Goal: Task Accomplishment & Management: Complete application form

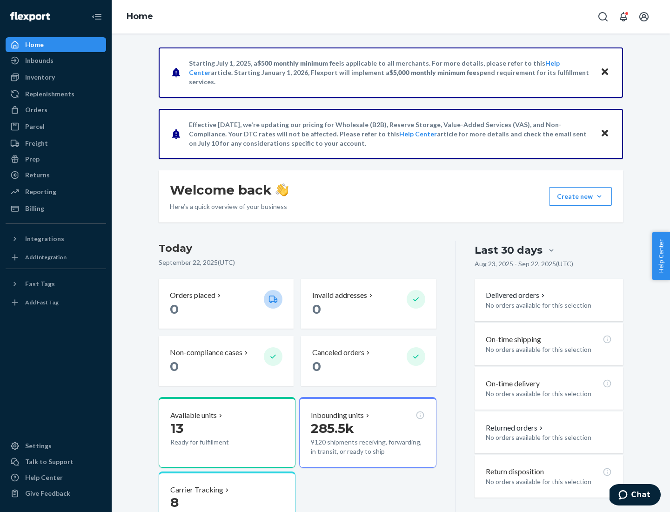
click at [599, 196] on button "Create new Create new inbound Create new order Create new product" at bounding box center [580, 196] width 63 height 19
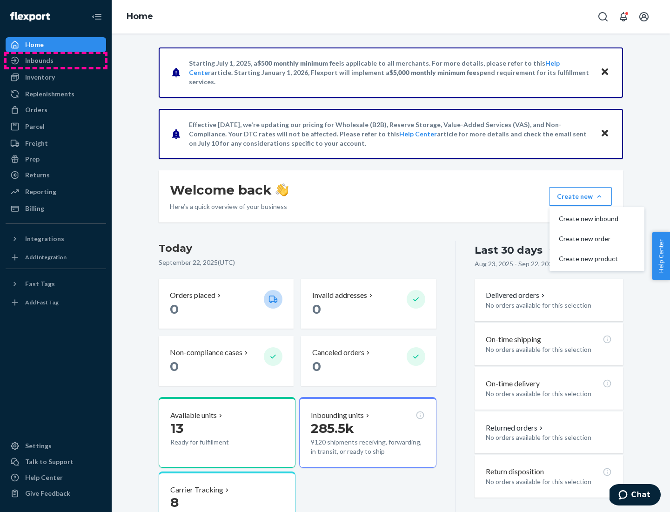
click at [56, 60] on div "Inbounds" at bounding box center [56, 60] width 99 height 13
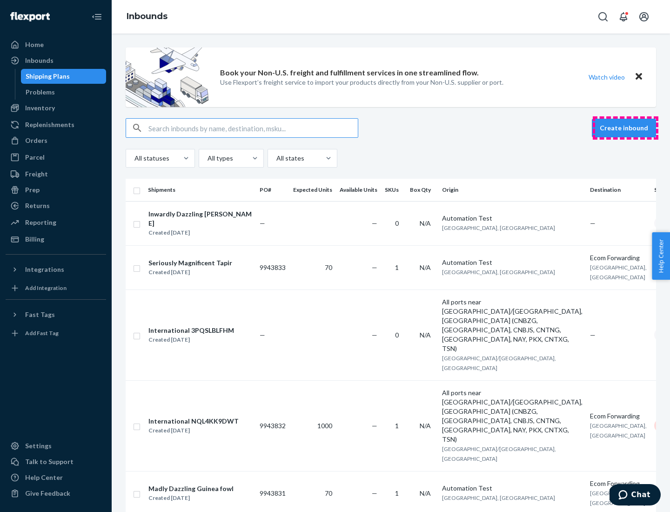
click at [625, 128] on button "Create inbound" at bounding box center [624, 128] width 64 height 19
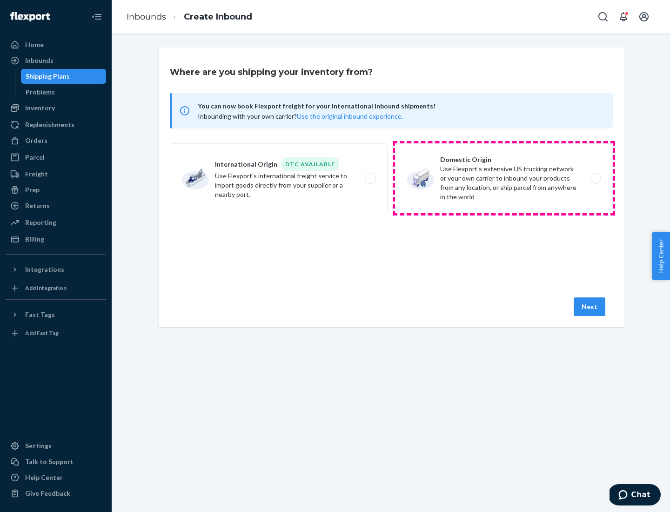
click at [504, 178] on label "Domestic Origin Use Flexport’s extensive US trucking network or your own carrie…" at bounding box center [504, 178] width 218 height 70
click at [595, 178] on input "Domestic Origin Use Flexport’s extensive US trucking network or your own carrie…" at bounding box center [598, 178] width 6 height 6
radio input "true"
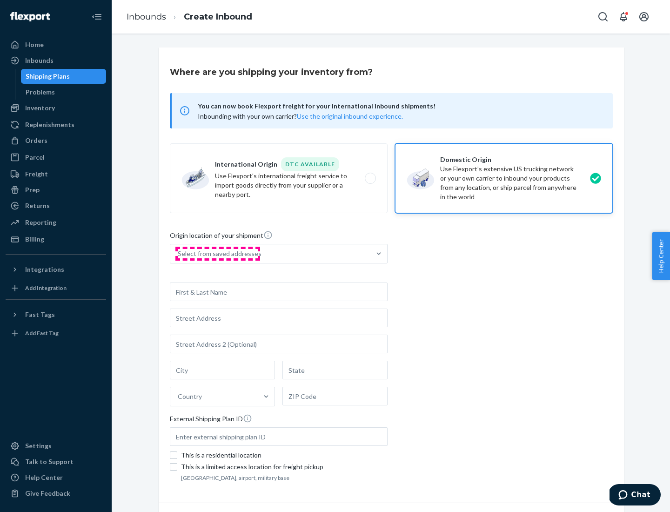
click at [217, 254] on div "Select from saved addresses" at bounding box center [220, 253] width 84 height 9
click at [179, 254] on input "Select from saved addresses" at bounding box center [178, 253] width 1 height 9
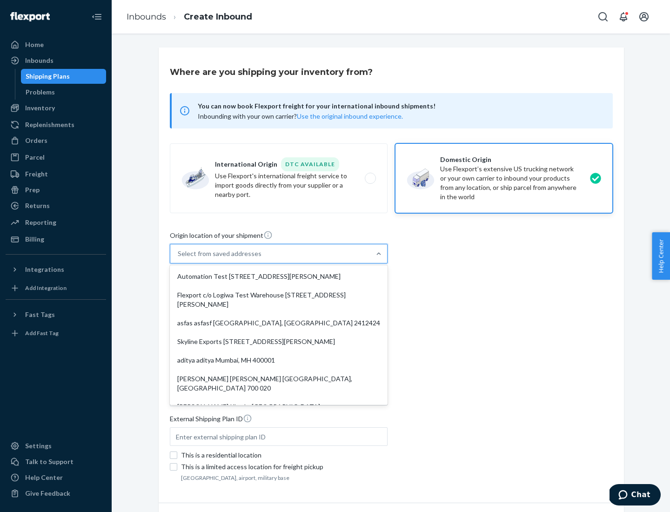
scroll to position [4, 0]
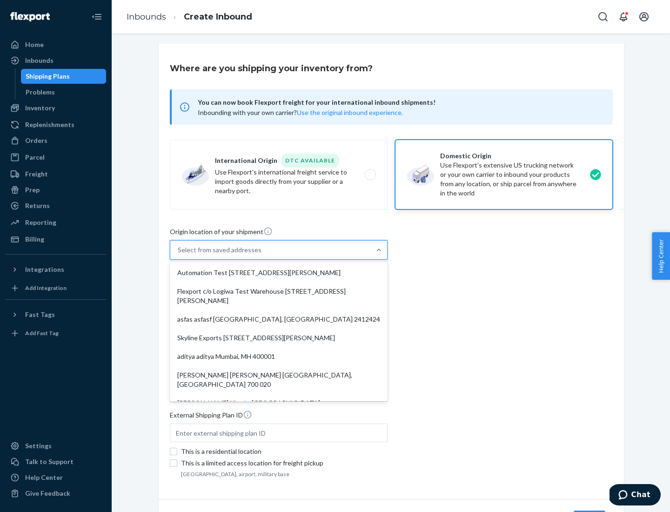
click at [279, 273] on div "Automation Test [STREET_ADDRESS][PERSON_NAME]" at bounding box center [279, 272] width 214 height 19
click at [179, 255] on input "option Automation Test [STREET_ADDRESS][PERSON_NAME]. 9 results available. Use …" at bounding box center [178, 249] width 1 height 9
type input "Automation Test"
type input "9th Floor"
type input "[GEOGRAPHIC_DATA]"
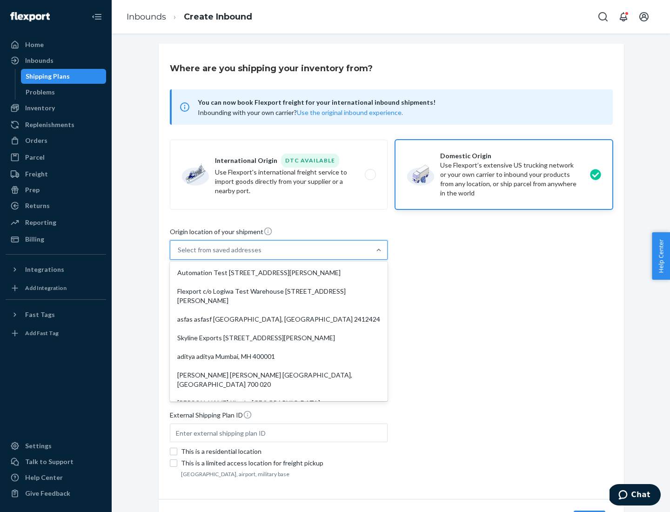
type input "CA"
type input "94104"
type input "[STREET_ADDRESS][PERSON_NAME]"
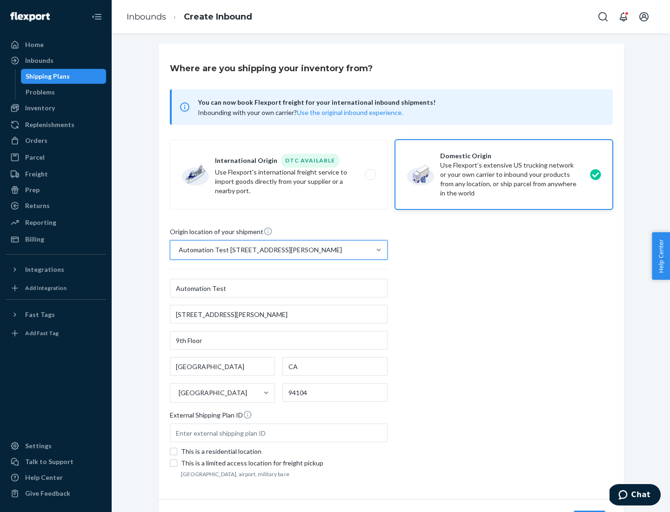
scroll to position [54, 0]
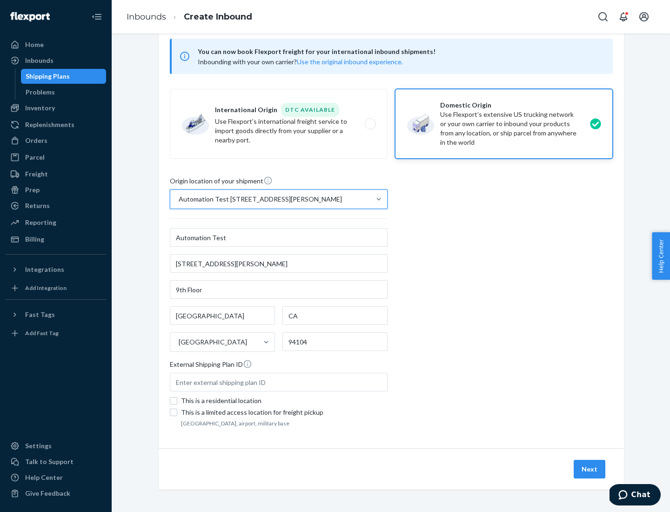
click at [590, 469] on button "Next" at bounding box center [590, 469] width 32 height 19
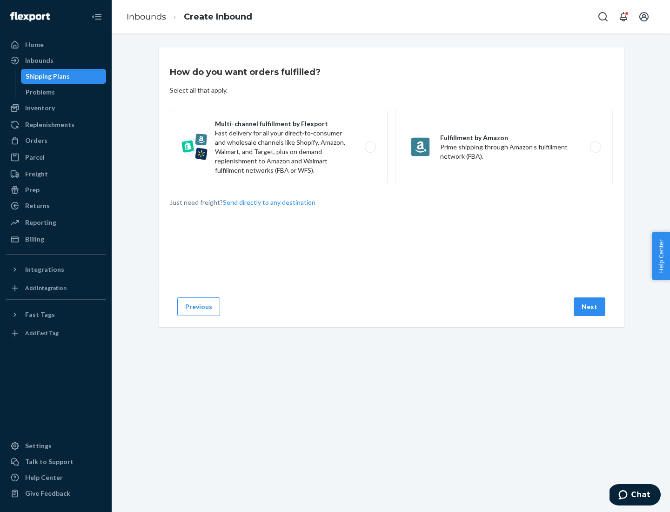
click at [279, 147] on label "Multi-channel fulfillment by Flexport Fast delivery for all your direct-to-cons…" at bounding box center [279, 147] width 218 height 74
click at [370, 147] on input "Multi-channel fulfillment by Flexport Fast delivery for all your direct-to-cons…" at bounding box center [373, 147] width 6 height 6
radio input "true"
click at [590, 307] on button "Next" at bounding box center [590, 306] width 32 height 19
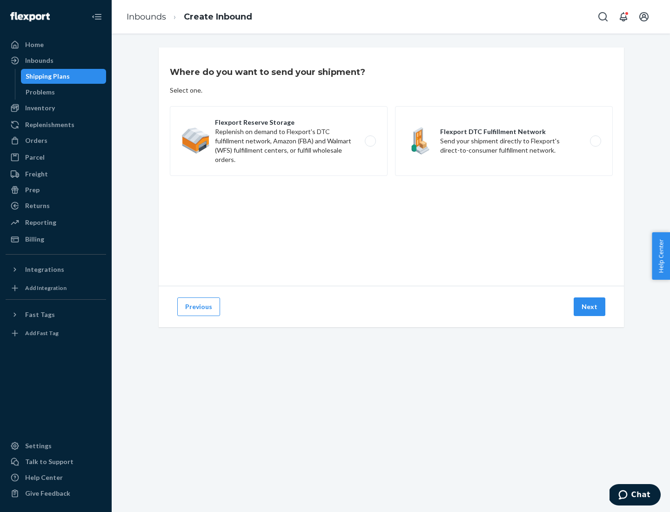
click at [504, 141] on label "Flexport DTC Fulfillment Network Send your shipment directly to Flexport's dire…" at bounding box center [504, 141] width 218 height 70
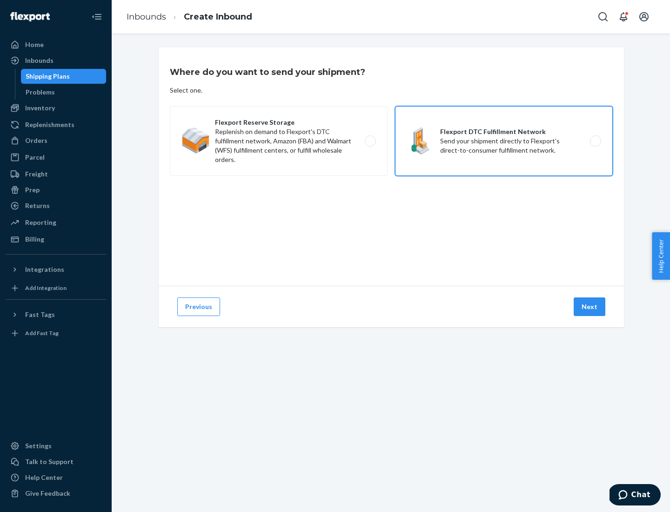
click at [595, 141] on input "Flexport DTC Fulfillment Network Send your shipment directly to Flexport's dire…" at bounding box center [598, 141] width 6 height 6
radio input "true"
click at [590, 307] on button "Next" at bounding box center [590, 306] width 32 height 19
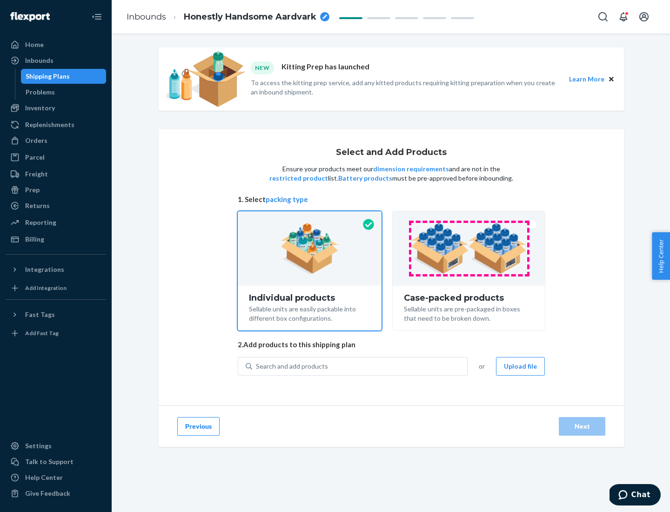
click at [469, 248] on img at bounding box center [469, 248] width 116 height 51
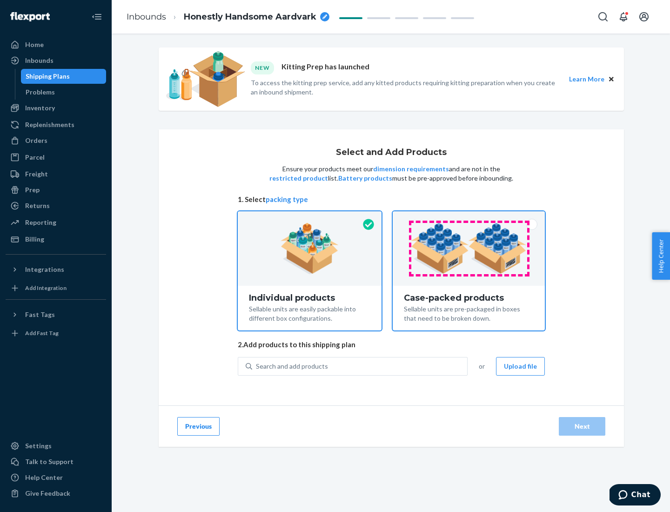
click at [469, 217] on input "Case-packed products Sellable units are pre-packaged in boxes that need to be b…" at bounding box center [469, 214] width 6 height 6
radio input "true"
radio input "false"
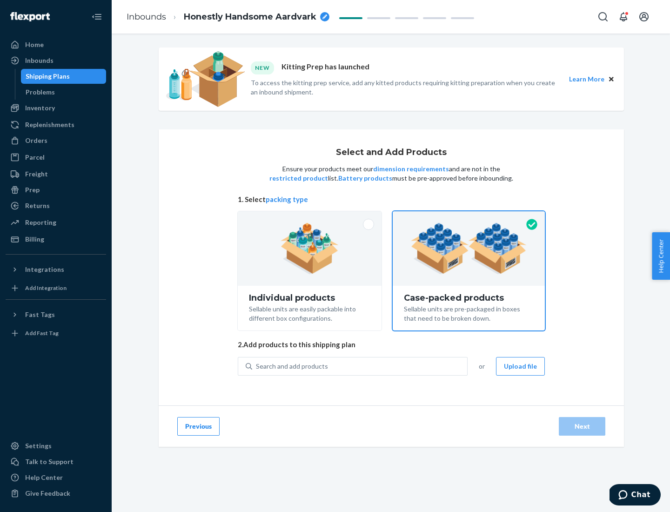
click at [360, 366] on div "Search and add products" at bounding box center [359, 366] width 215 height 17
click at [257, 366] on input "Search and add products" at bounding box center [256, 366] width 1 height 9
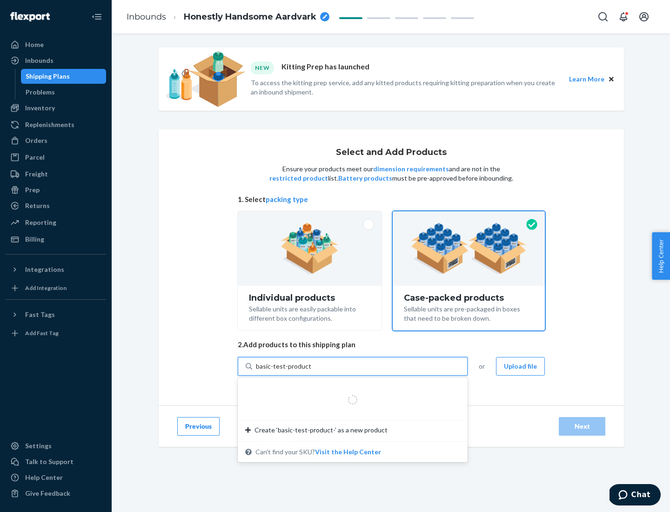
type input "basic-test-product-1"
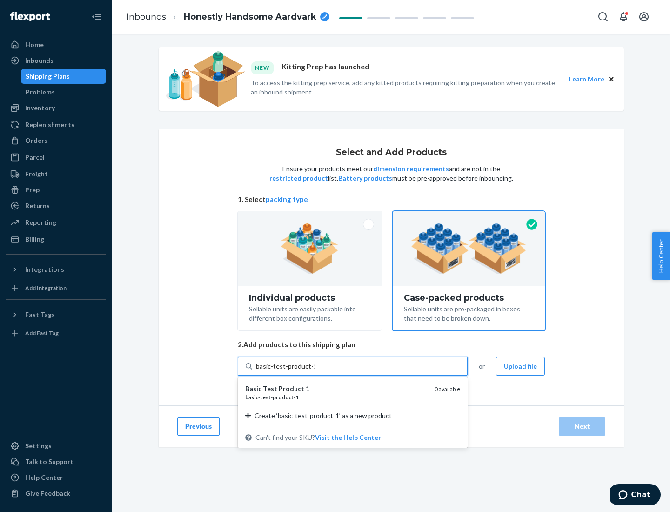
click at [336, 397] on div "basic - test - product - 1" at bounding box center [336, 397] width 182 height 8
click at [315, 371] on input "basic-test-product-1" at bounding box center [286, 366] width 60 height 9
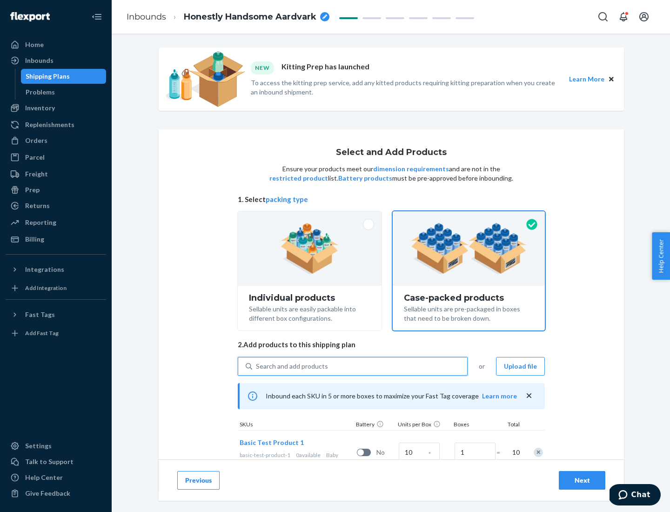
scroll to position [34, 0]
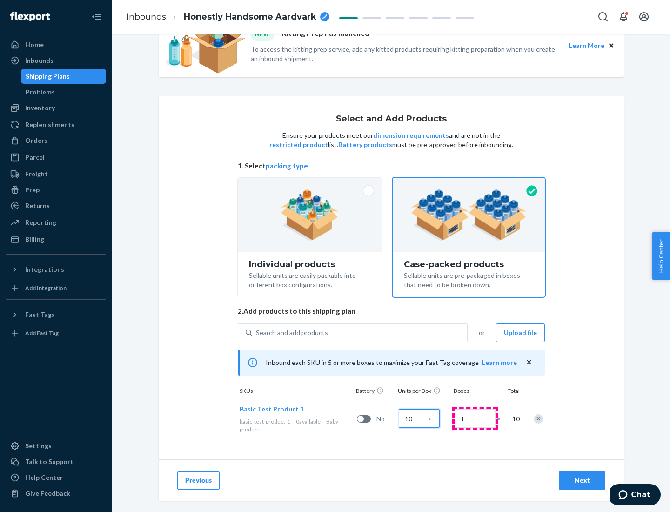
type input "10"
type input "7"
click at [582, 480] on div "Next" at bounding box center [582, 480] width 31 height 9
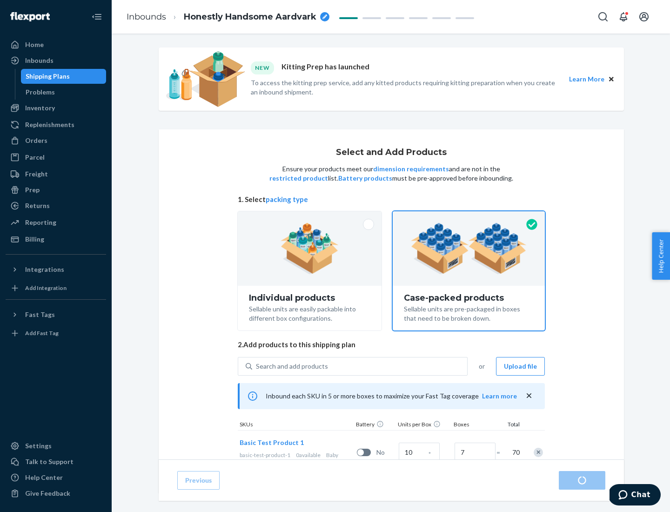
radio input "true"
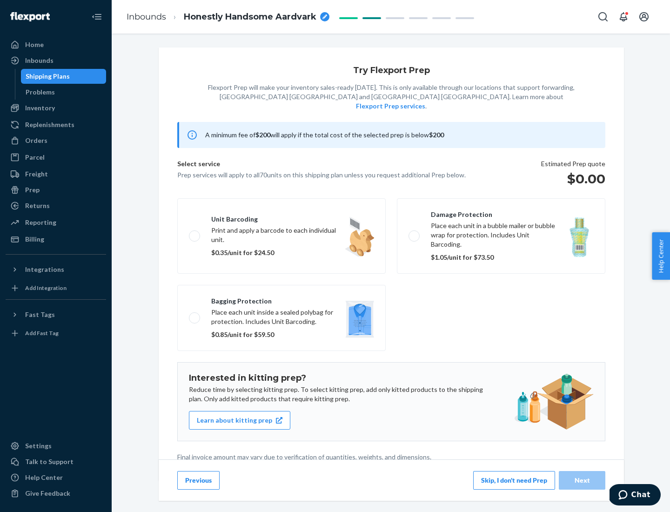
scroll to position [2, 0]
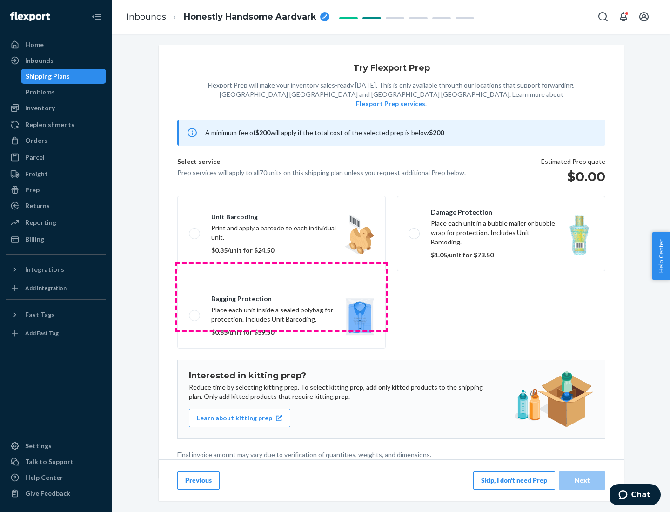
click at [282, 296] on label "Bagging protection Place each unit inside a sealed polybag for protection. Incl…" at bounding box center [281, 315] width 208 height 66
click at [195, 312] on input "Bagging protection Place each unit inside a sealed polybag for protection. Incl…" at bounding box center [192, 315] width 6 height 6
checkbox input "true"
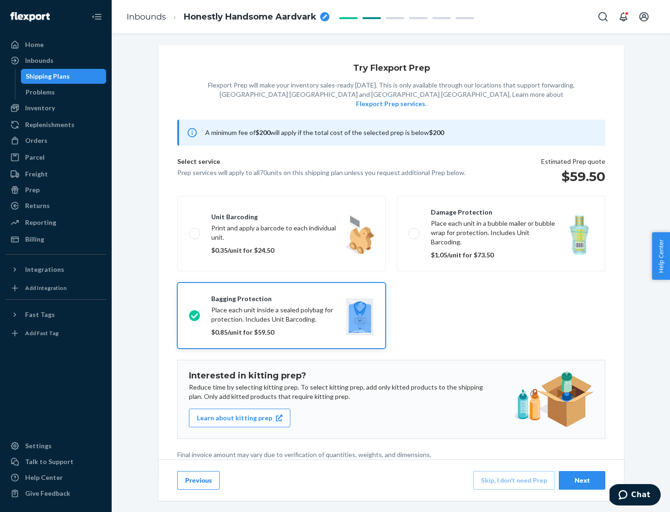
click at [582, 480] on div "Next" at bounding box center [582, 480] width 31 height 9
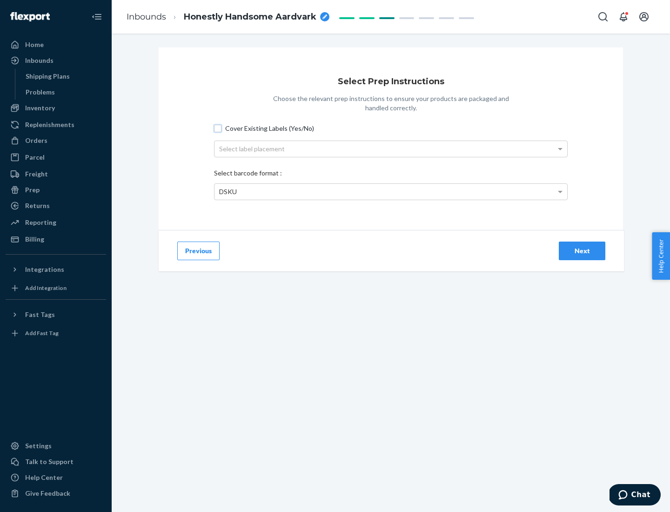
click at [218, 128] on input "Cover Existing Labels (Yes/No)" at bounding box center [217, 128] width 7 height 7
checkbox input "true"
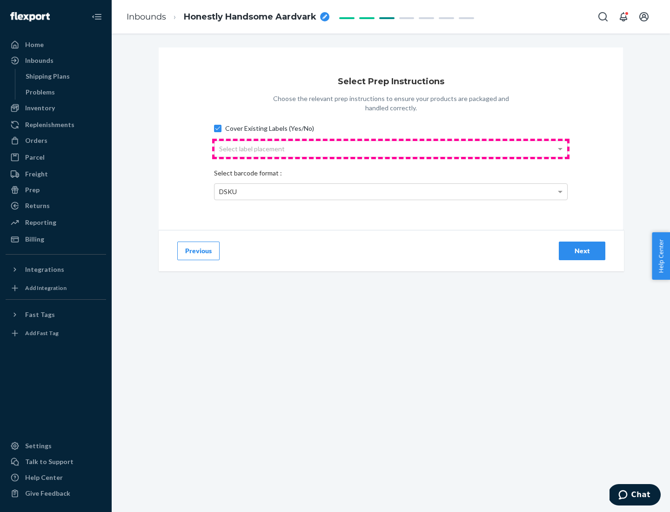
click at [391, 148] on div "Select label placement" at bounding box center [390, 149] width 353 height 16
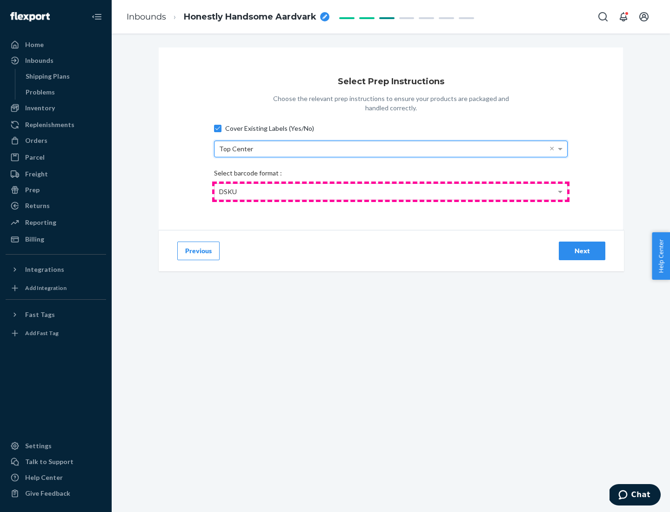
click at [391, 191] on div "DSKU" at bounding box center [390, 192] width 353 height 16
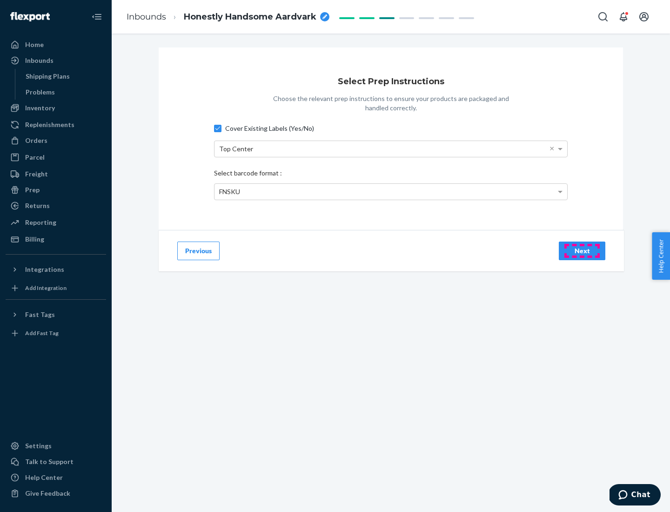
click at [582, 250] on div "Next" at bounding box center [582, 250] width 31 height 9
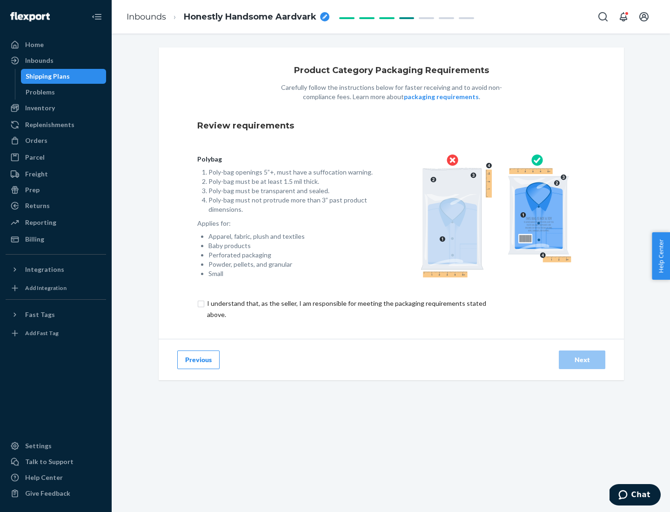
click at [346, 308] on input "checkbox" at bounding box center [351, 309] width 309 height 22
checkbox input "true"
click at [582, 359] on div "Next" at bounding box center [582, 359] width 31 height 9
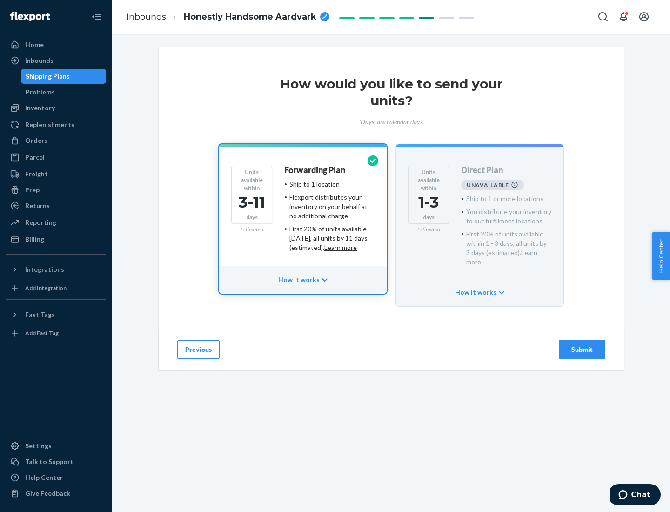
click at [315, 170] on h4 "Forwarding Plan" at bounding box center [314, 170] width 61 height 9
click at [582, 345] on div "Submit" at bounding box center [582, 349] width 31 height 9
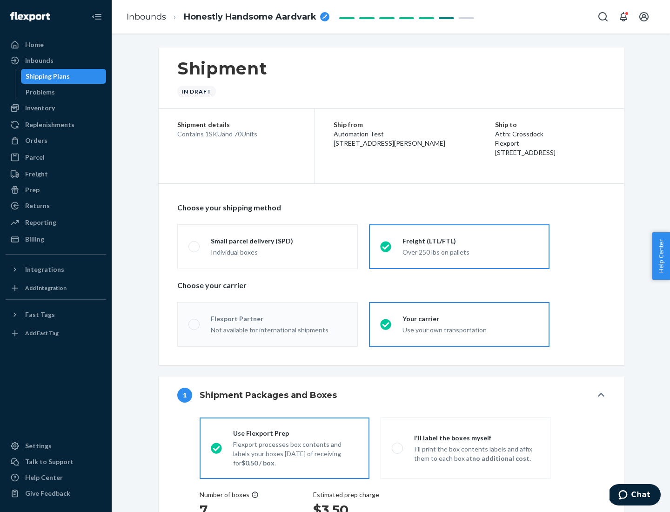
radio input "true"
radio input "false"
radio input "true"
radio input "false"
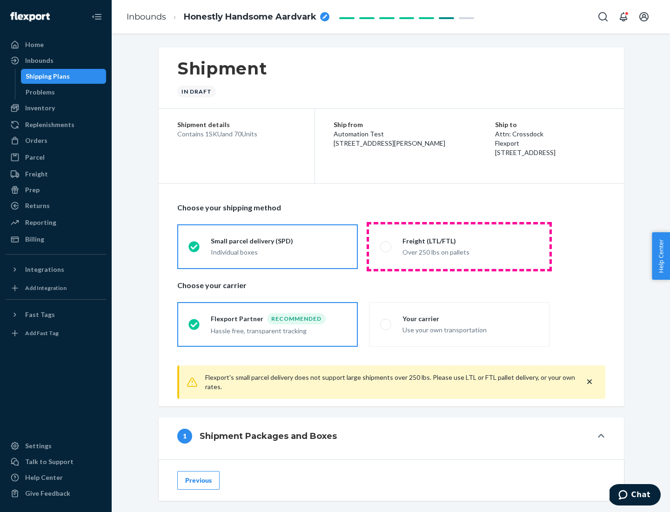
click at [459, 246] on div "Over 250 lbs on pallets" at bounding box center [470, 251] width 136 height 11
click at [386, 246] on input "Freight (LTL/FTL) Over 250 lbs on pallets" at bounding box center [383, 246] width 6 height 6
radio input "true"
radio input "false"
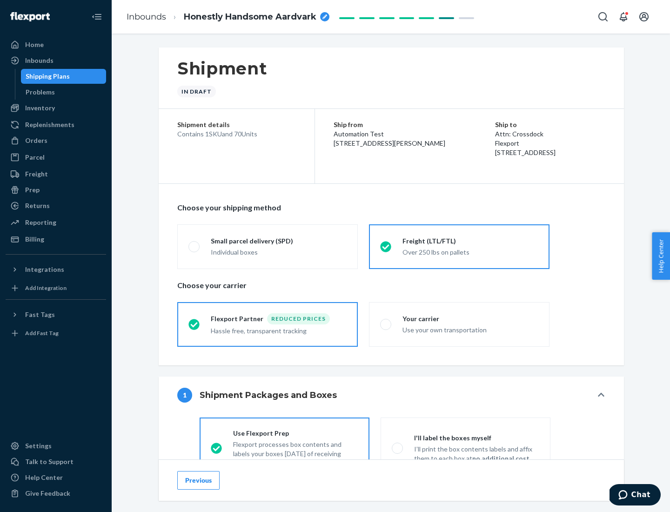
scroll to position [52, 0]
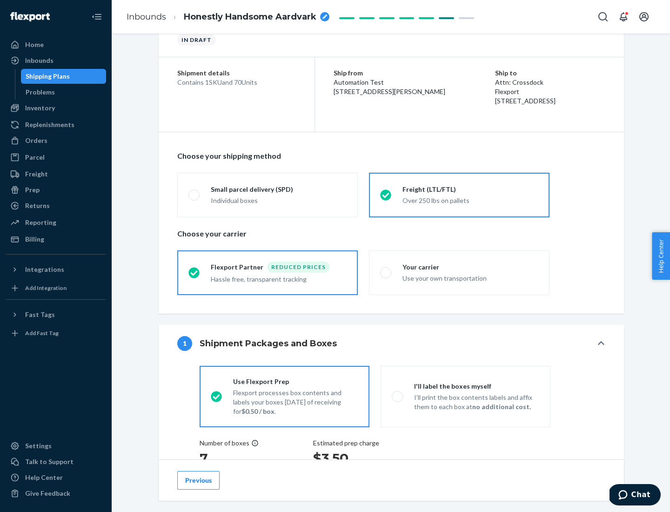
click at [459, 272] on div "Use your own transportation" at bounding box center [470, 277] width 136 height 11
click at [386, 272] on input "Your carrier Use your own transportation" at bounding box center [383, 272] width 6 height 6
radio input "true"
radio input "false"
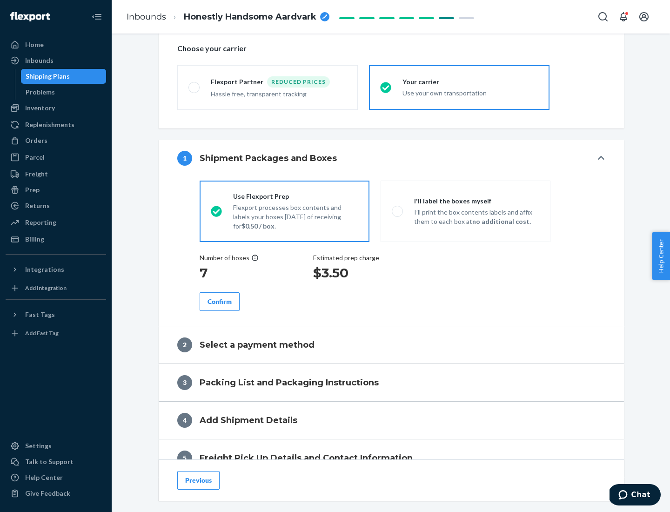
scroll to position [175, 0]
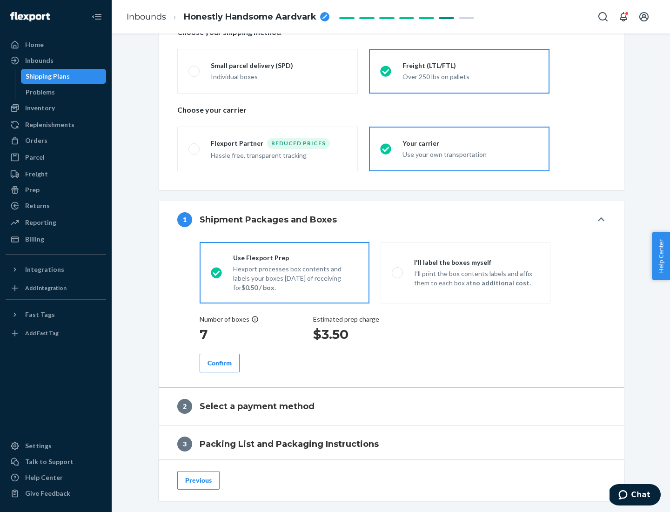
click at [465, 272] on p "I’ll print the box contents labels and affix them to each box at no additional …" at bounding box center [476, 278] width 125 height 19
click at [398, 272] on input "I'll label the boxes myself I’ll print the box contents labels and affix them t…" at bounding box center [395, 272] width 6 height 6
radio input "true"
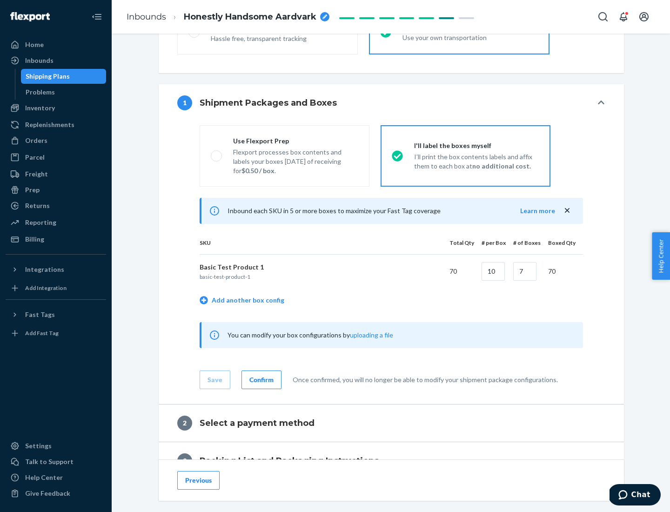
scroll to position [161, 0]
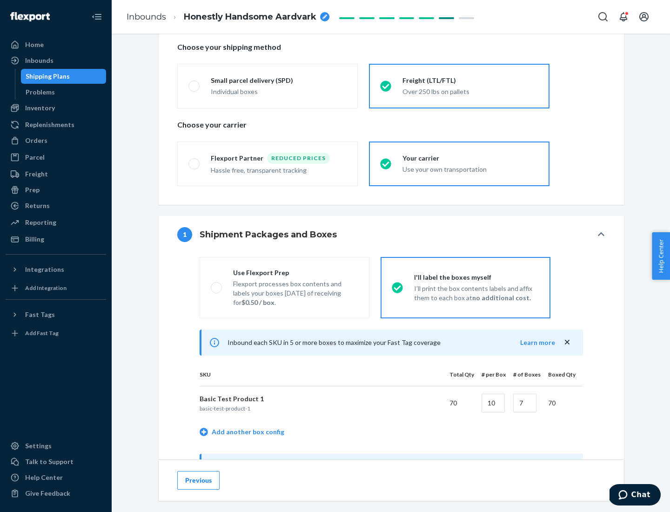
click at [295, 272] on div "Use Flexport Prep" at bounding box center [295, 272] width 125 height 9
click at [217, 284] on input "Use Flexport Prep Flexport processes box contents and labels your boxes [DATE] …" at bounding box center [214, 287] width 6 height 6
radio input "true"
radio input "false"
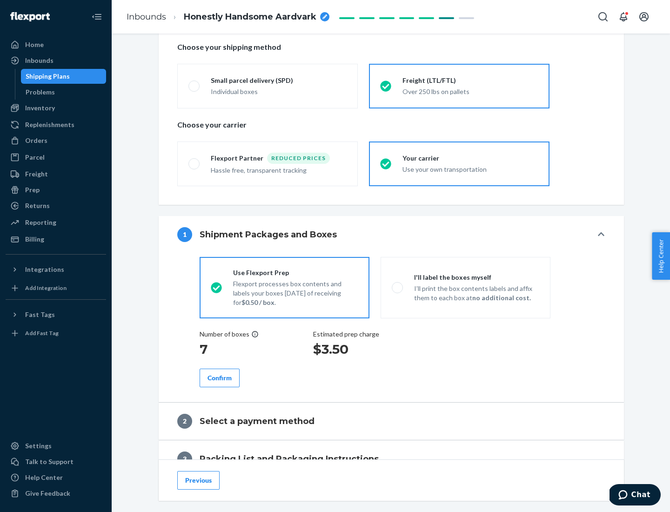
scroll to position [266, 0]
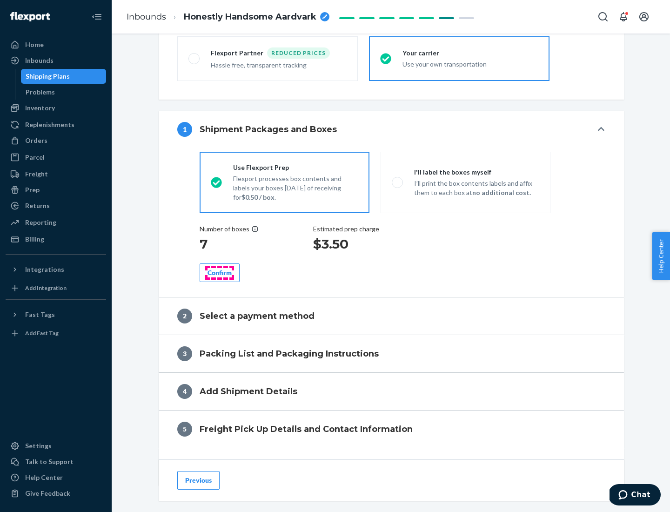
click at [220, 272] on div "Confirm" at bounding box center [220, 272] width 24 height 9
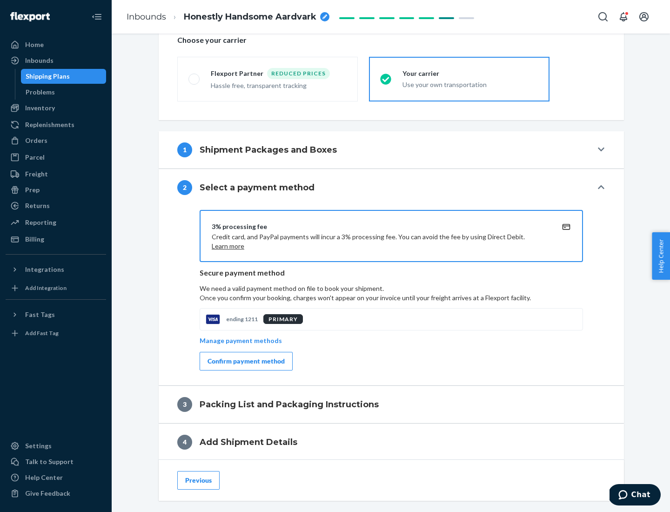
scroll to position [334, 0]
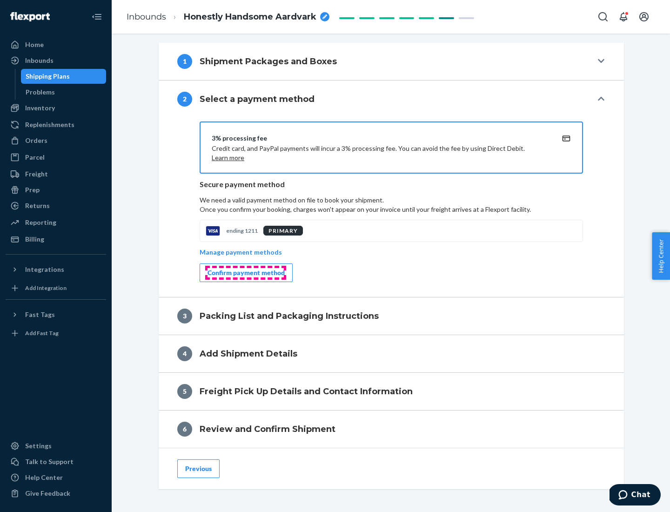
click at [245, 273] on div "Confirm payment method" at bounding box center [246, 272] width 77 height 9
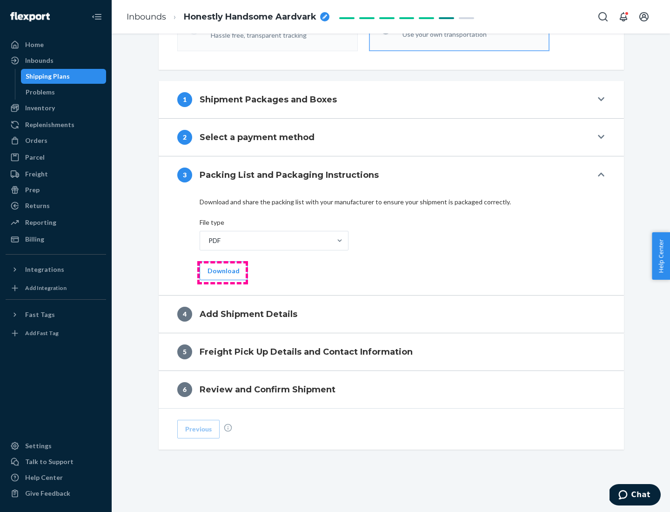
scroll to position [294, 0]
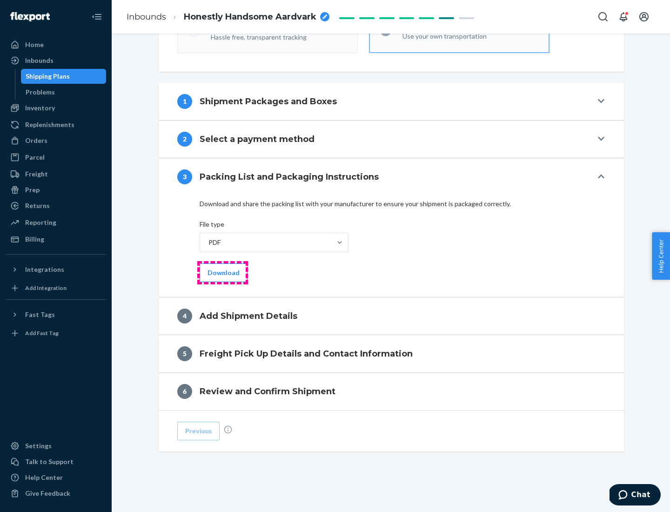
click at [222, 272] on button "Download" at bounding box center [224, 272] width 48 height 19
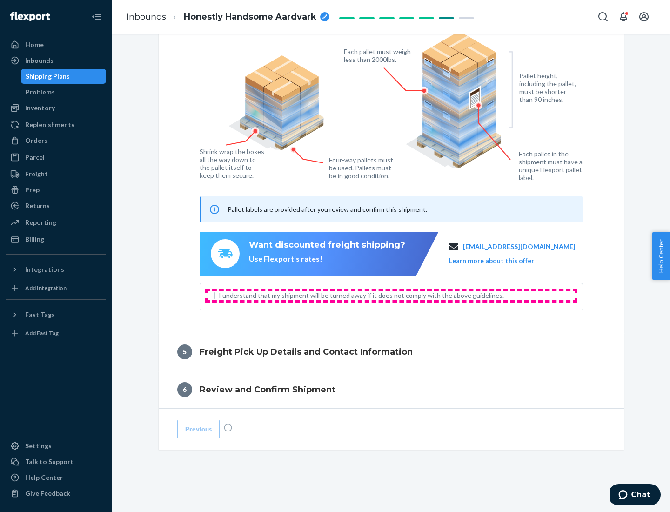
click at [391, 295] on span "I understand that my shipment will be turned away if it does not comply with th…" at bounding box center [397, 295] width 356 height 9
click at [215, 295] on input "I understand that my shipment will be turned away if it does not comply with th…" at bounding box center [211, 295] width 7 height 7
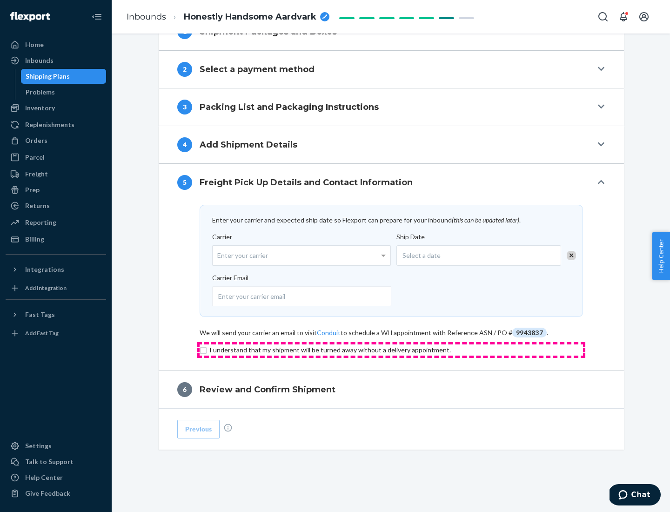
click at [391, 349] on input "checkbox" at bounding box center [391, 349] width 383 height 11
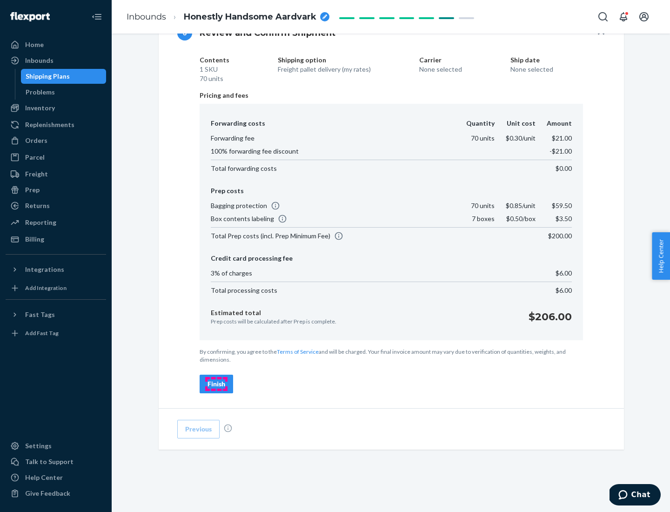
click at [216, 384] on div "Finish" at bounding box center [217, 383] width 18 height 9
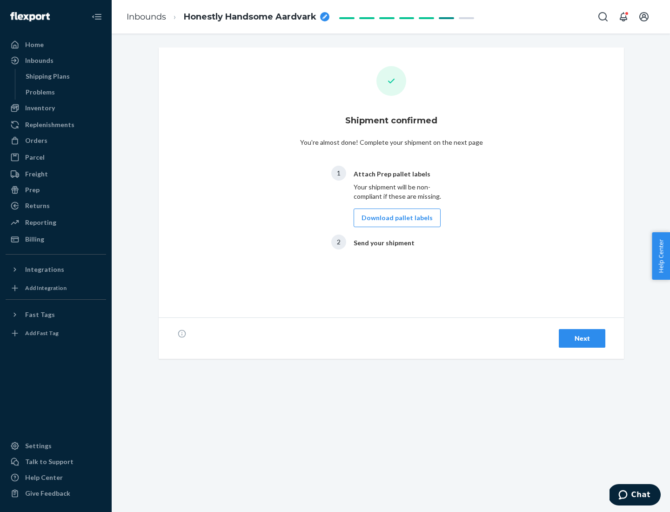
click at [395, 218] on button "Download pallet labels" at bounding box center [397, 217] width 87 height 19
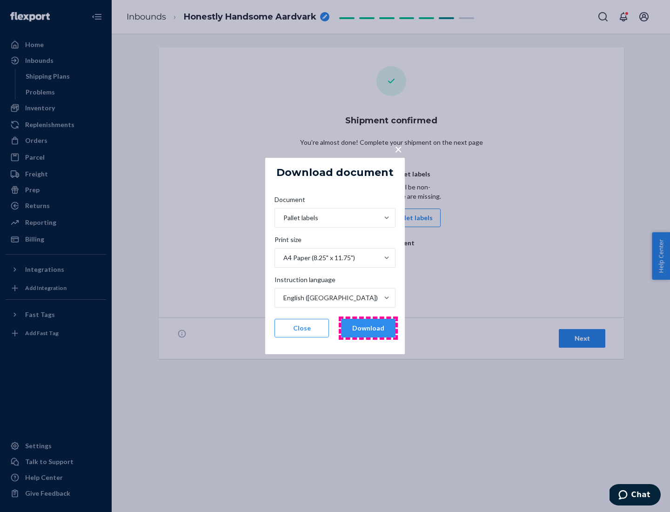
click at [368, 328] on button "Download" at bounding box center [368, 328] width 54 height 19
click at [398, 148] on span "×" at bounding box center [398, 149] width 7 height 16
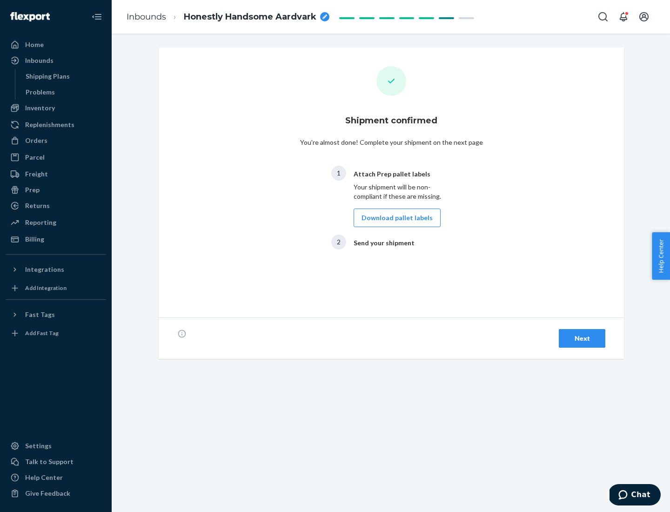
click at [582, 338] on div "Next" at bounding box center [582, 338] width 31 height 9
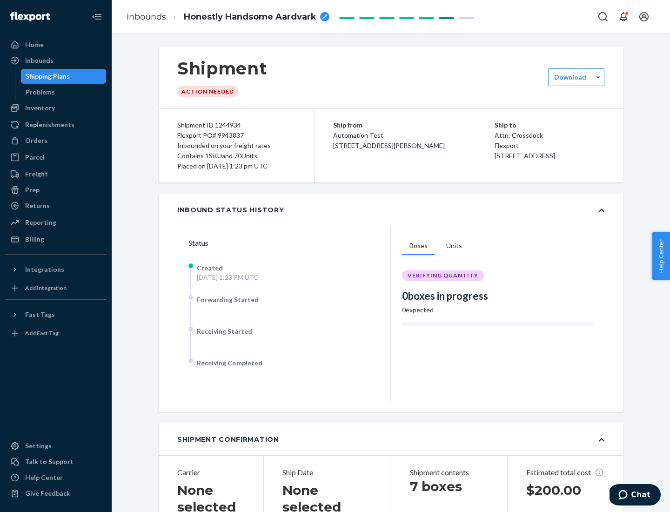
scroll to position [200, 0]
